Goal: Transaction & Acquisition: Purchase product/service

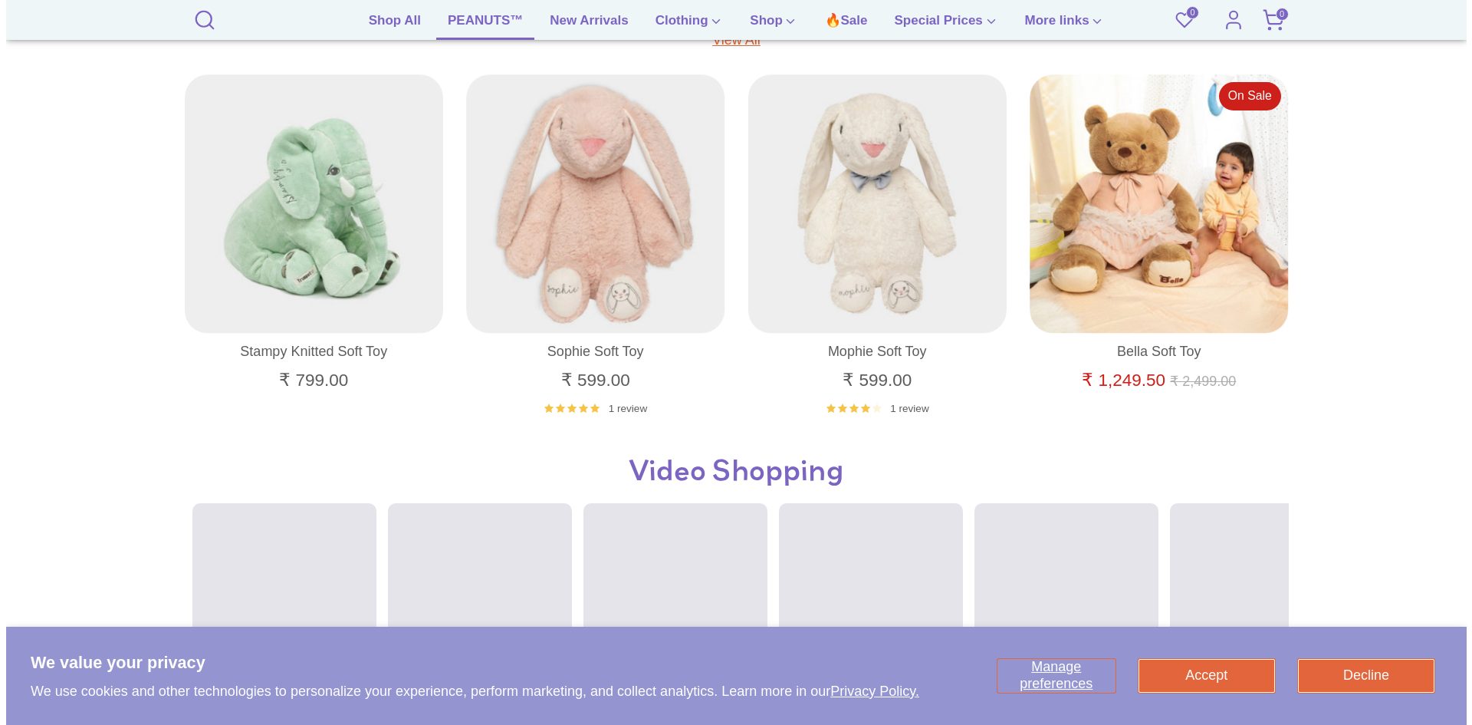
scroll to position [1192, 0]
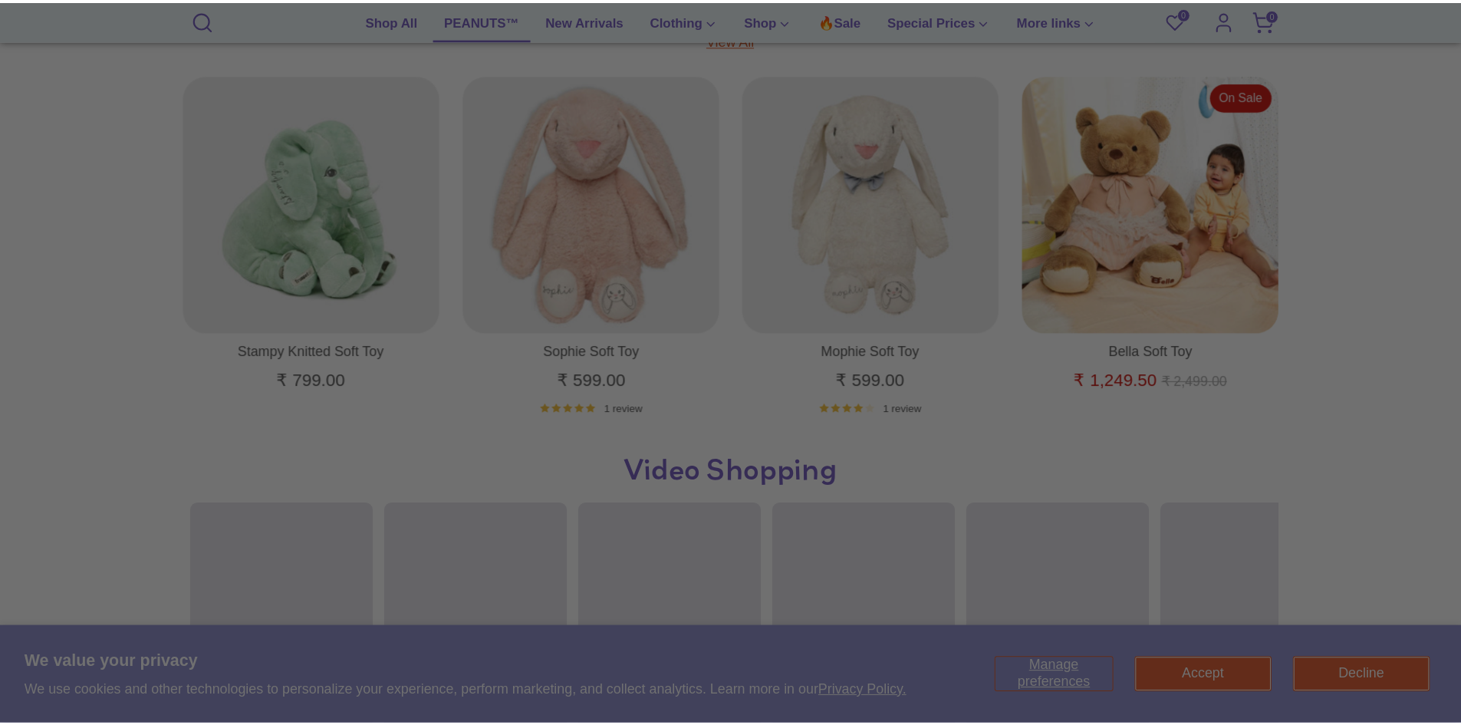
scroll to position [0, 0]
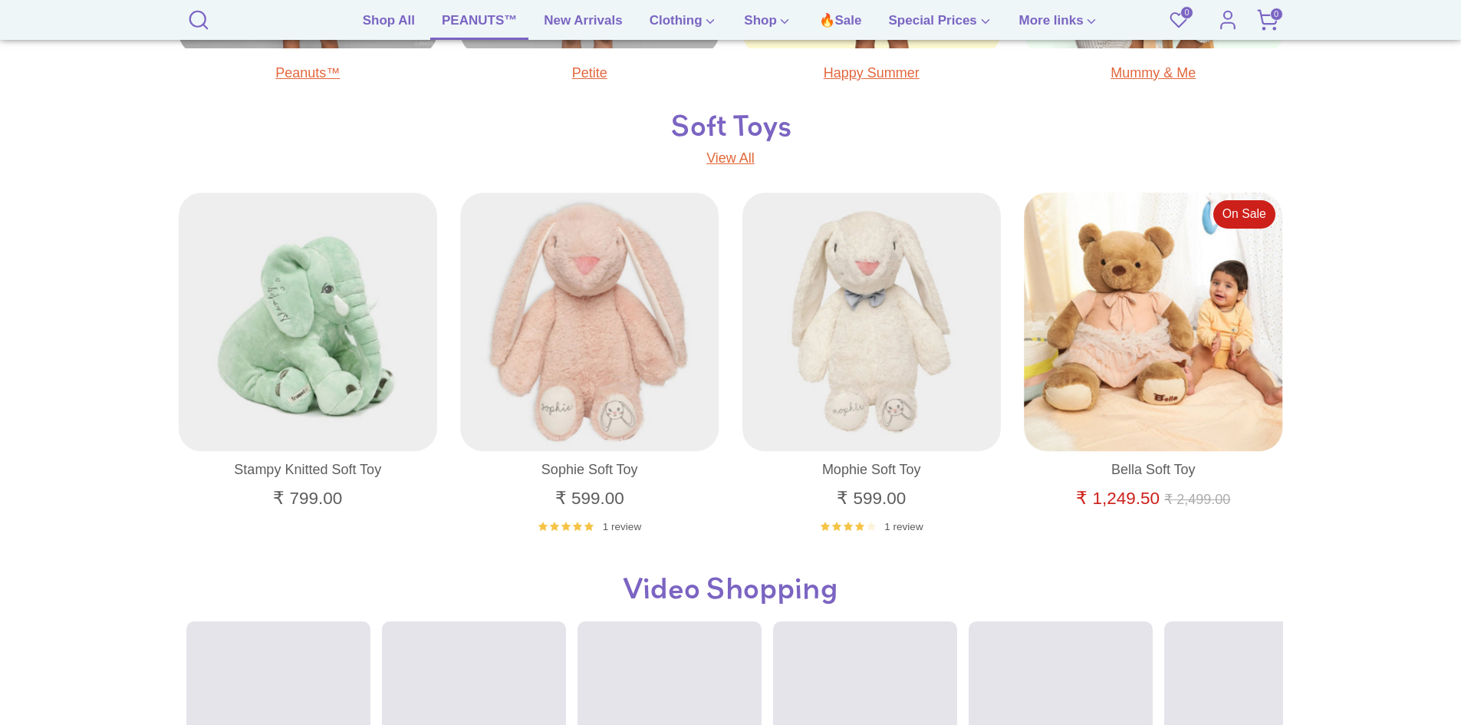
click at [463, 19] on link "PEANUTS™" at bounding box center [479, 25] width 98 height 29
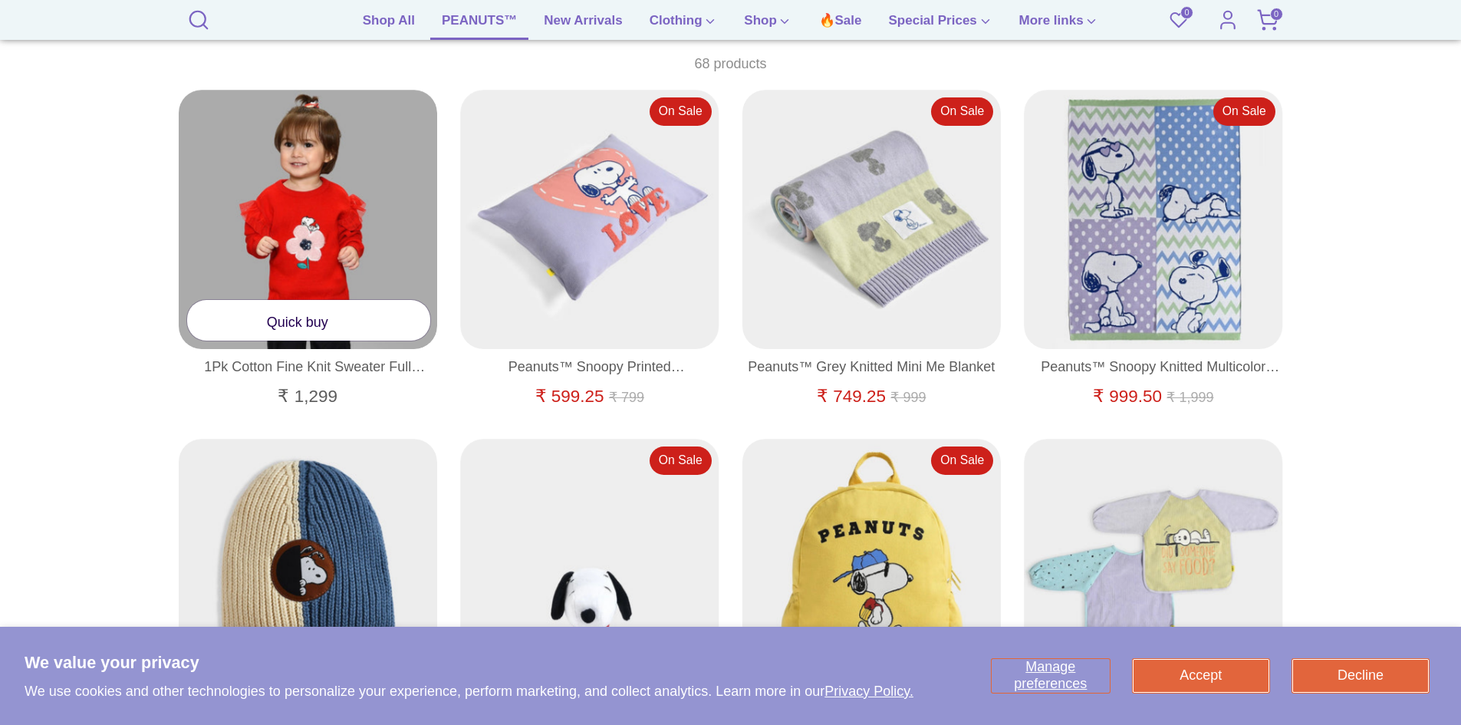
scroll to position [1074, 0]
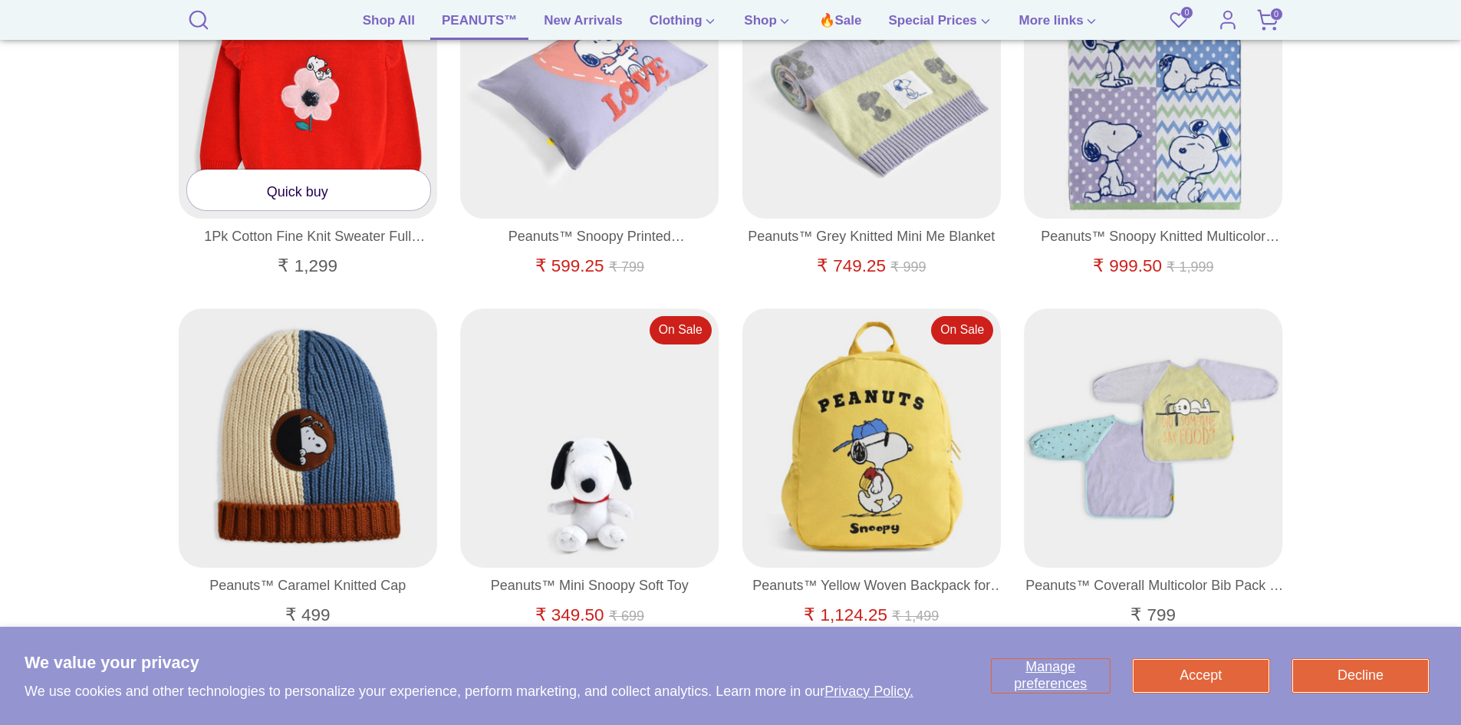
click at [314, 195] on link "Quick buy" at bounding box center [309, 189] width 244 height 41
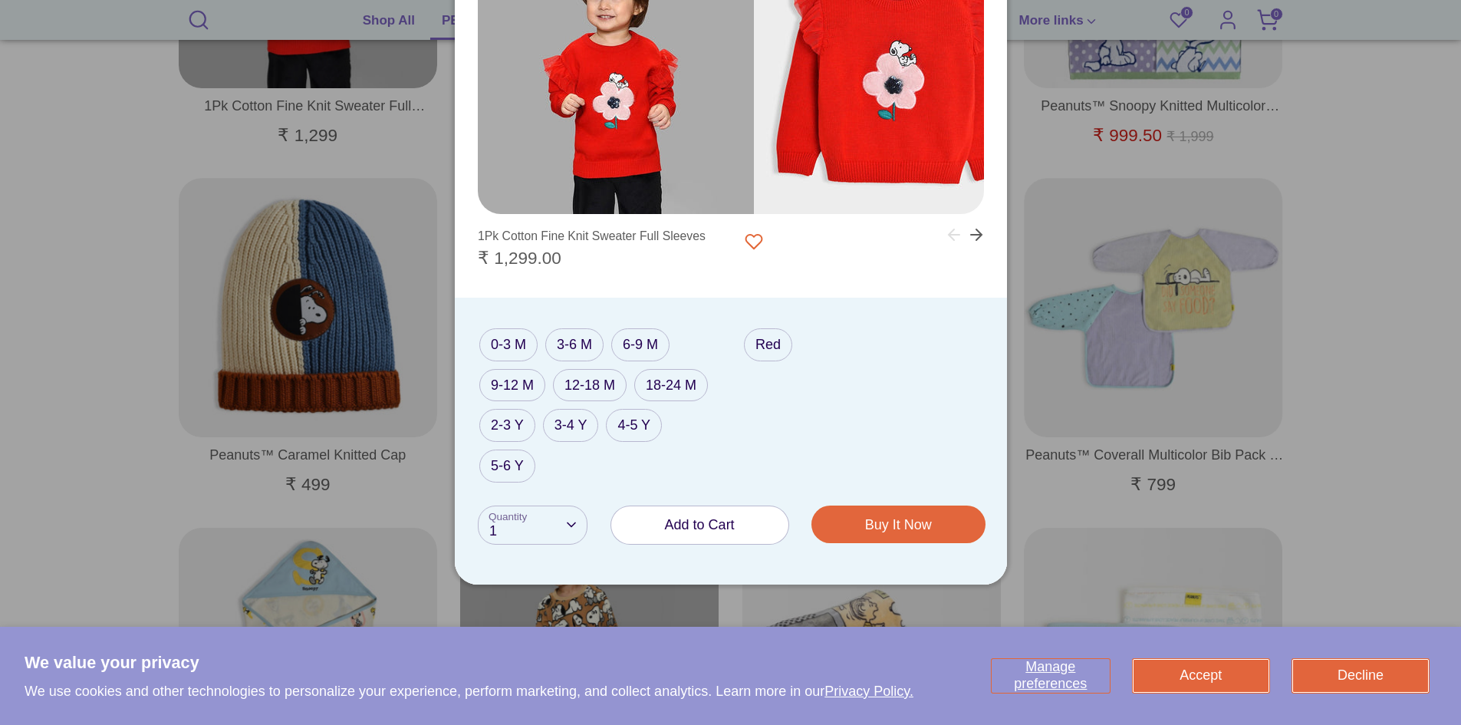
scroll to position [1227, 0]
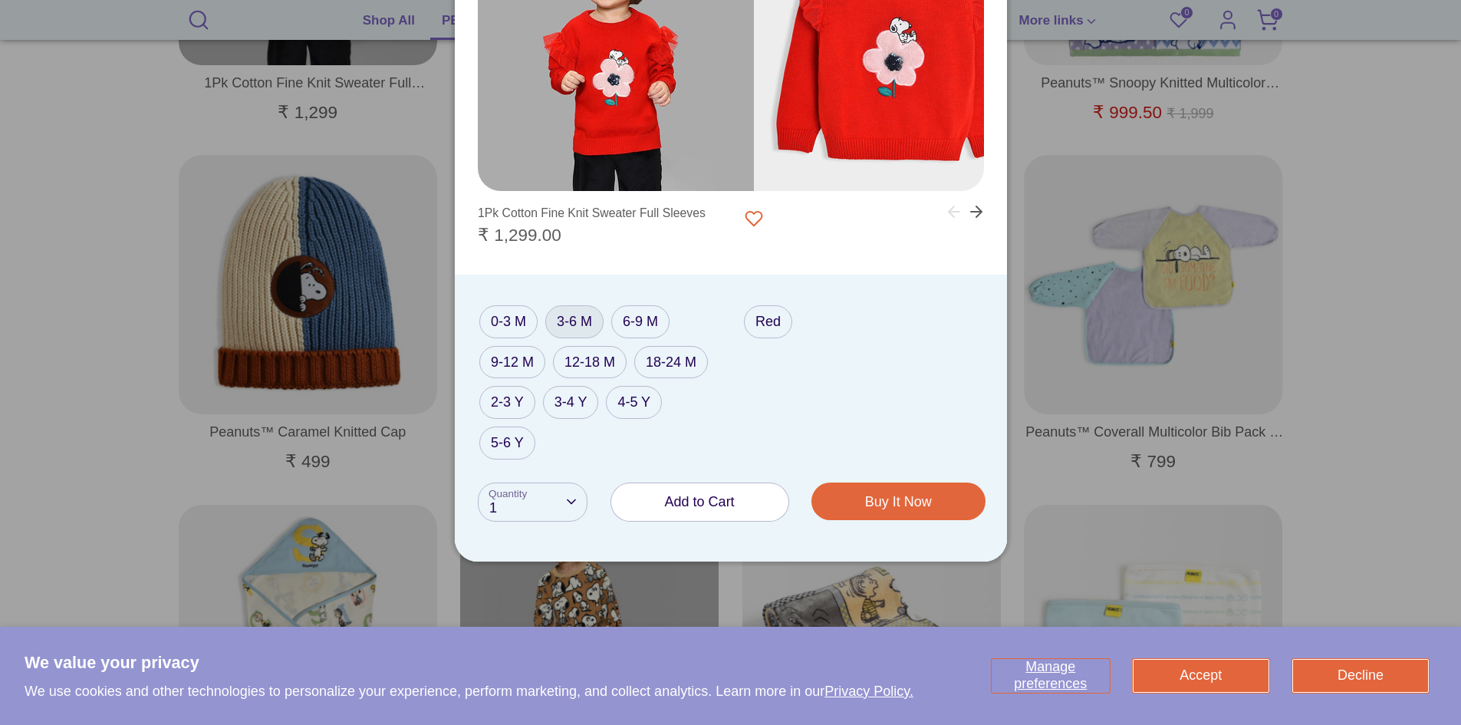
click at [578, 317] on label "3-6 M" at bounding box center [574, 321] width 58 height 33
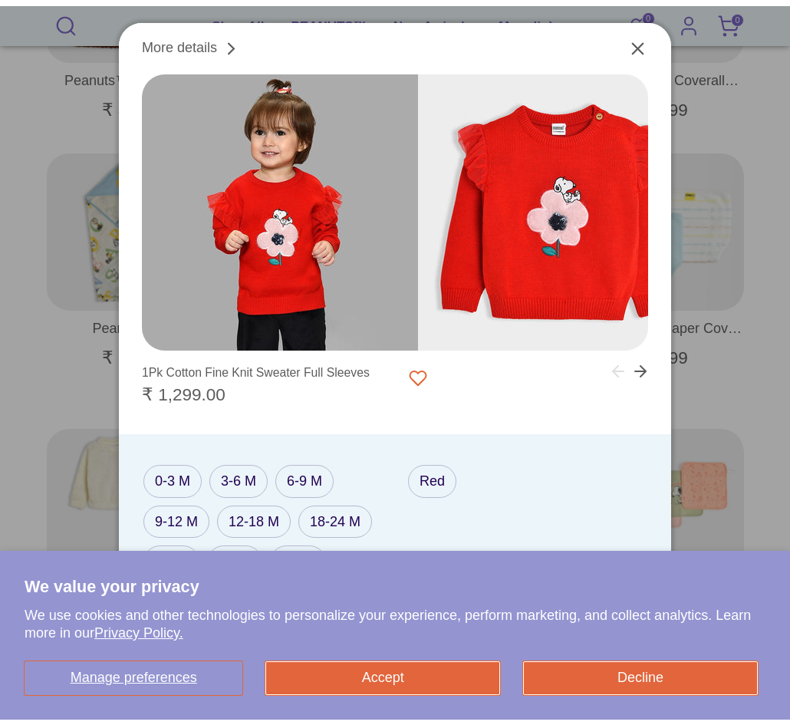
scroll to position [1587, 0]
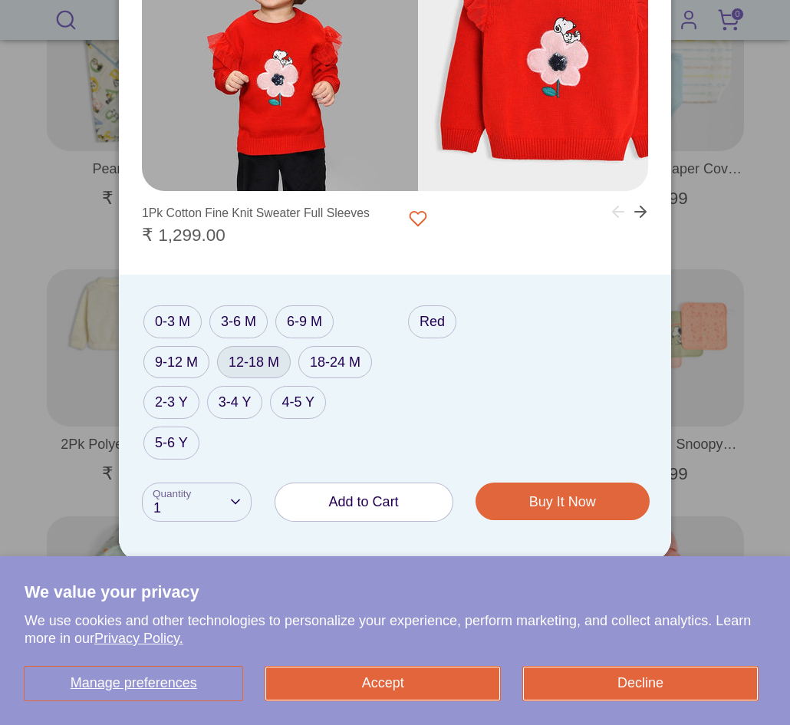
click at [255, 365] on label "12-18 M" at bounding box center [254, 362] width 74 height 33
